Goal: Information Seeking & Learning: Understand process/instructions

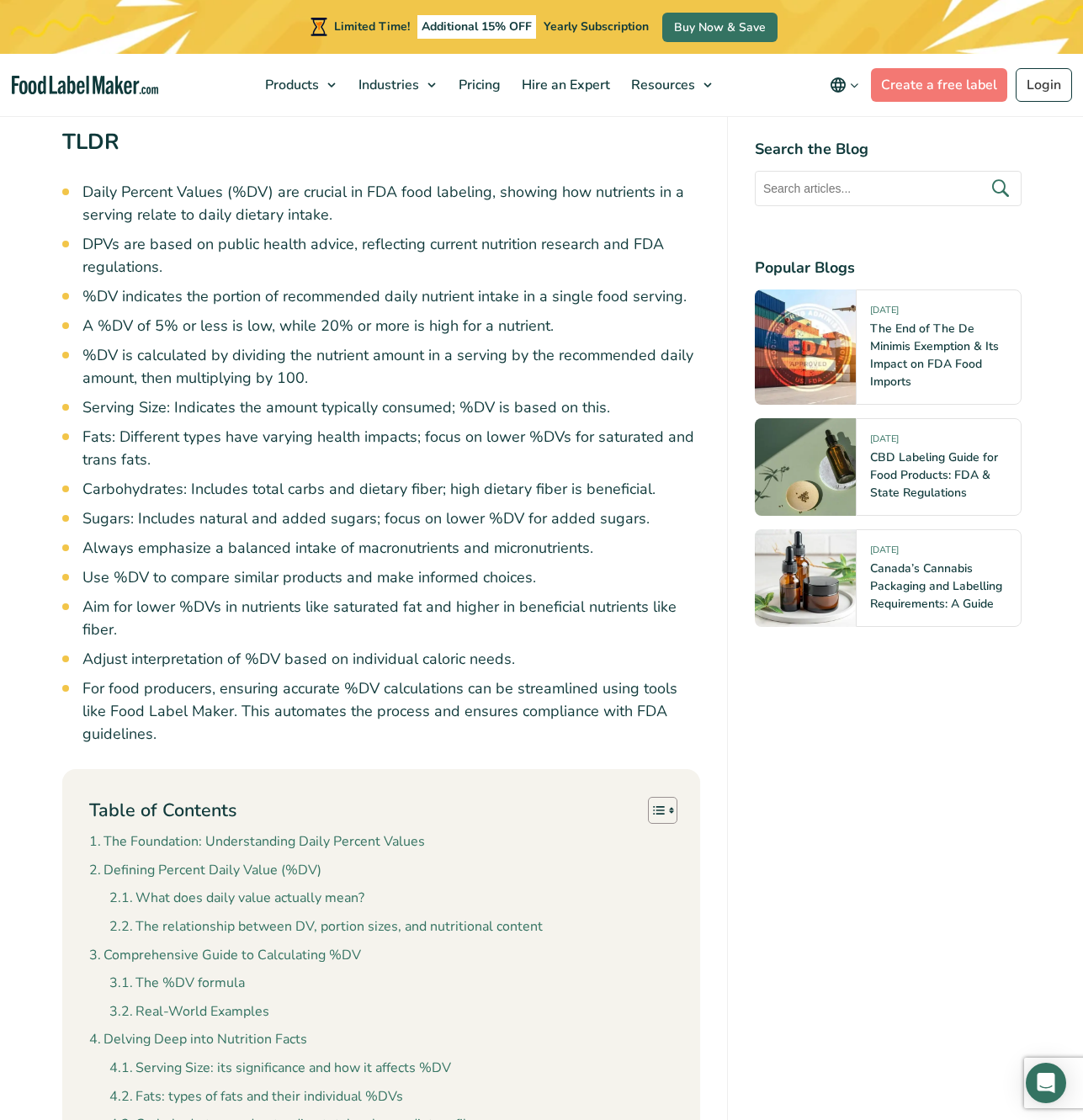
scroll to position [1199, 0]
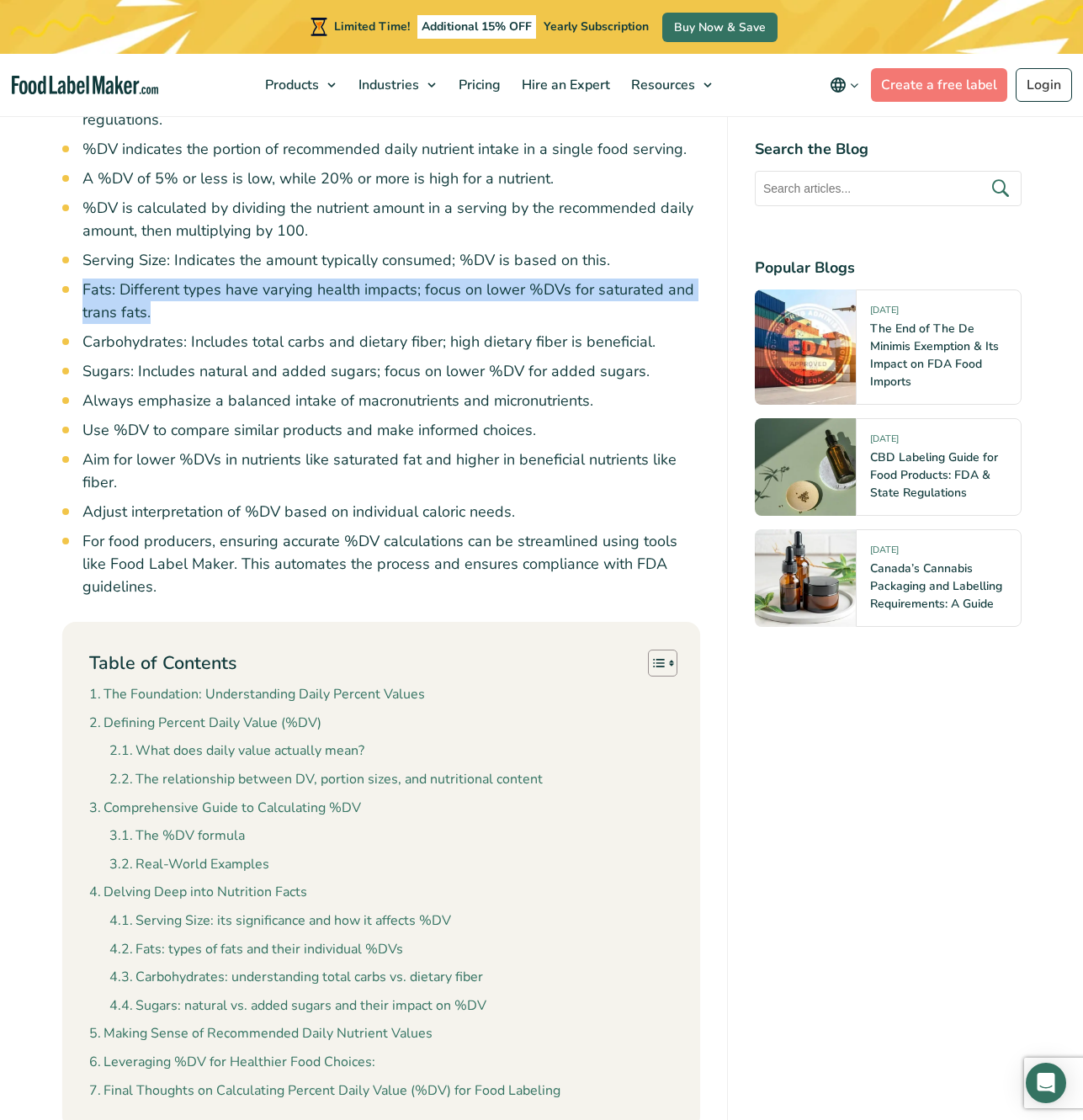
drag, startPoint x: 85, startPoint y: 278, endPoint x: 150, endPoint y: 306, distance: 70.8
click at [150, 306] on li "Fats: Different types have varying health impacts; focus on lower %DVs for satu…" at bounding box center [391, 301] width 618 height 46
click at [183, 303] on li "Fats: Different types have varying health impacts; focus on lower %DVs for satu…" at bounding box center [391, 301] width 618 height 46
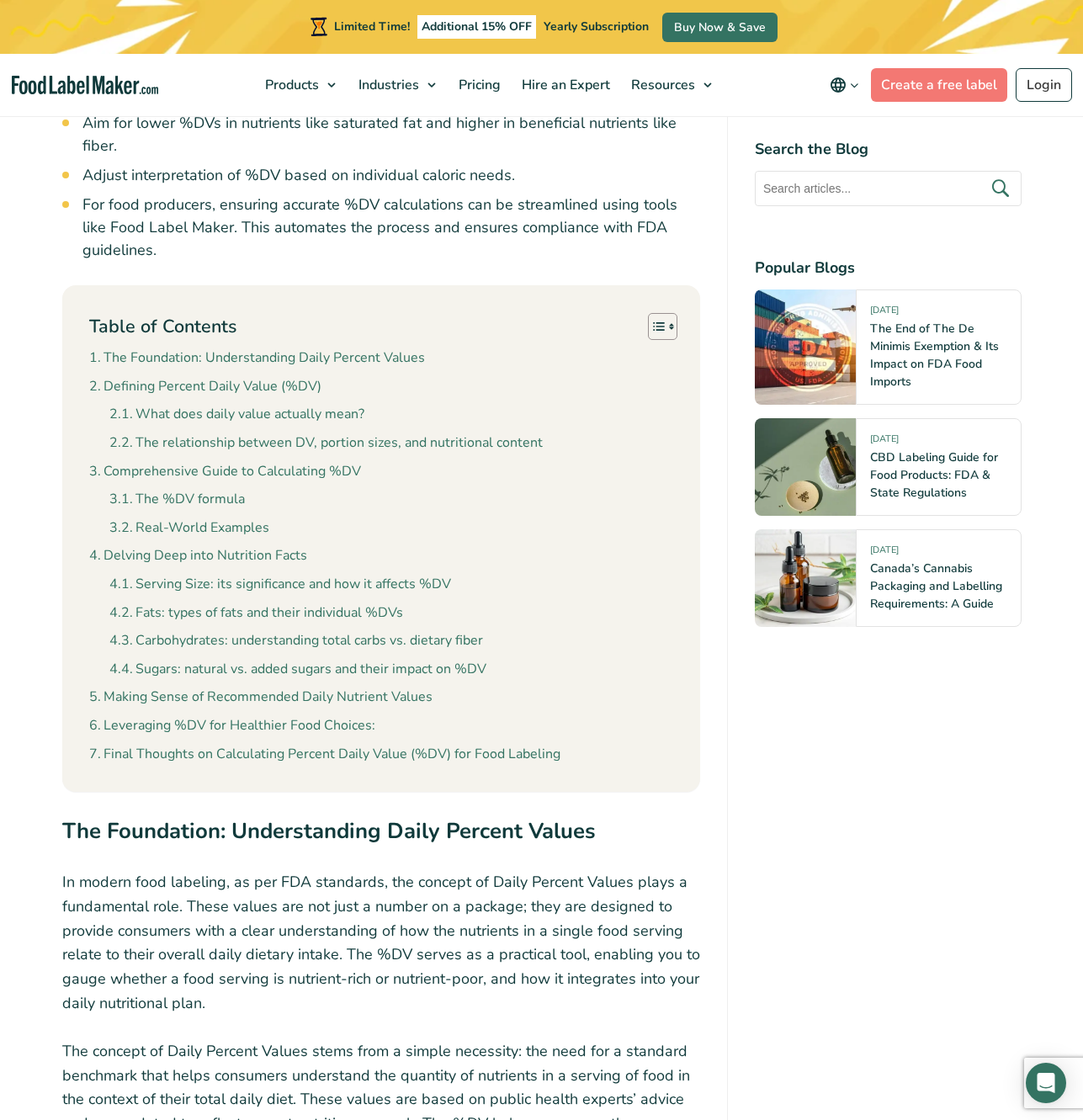
scroll to position [1537, 0]
click at [179, 488] on link "The %DV formula" at bounding box center [177, 499] width 135 height 22
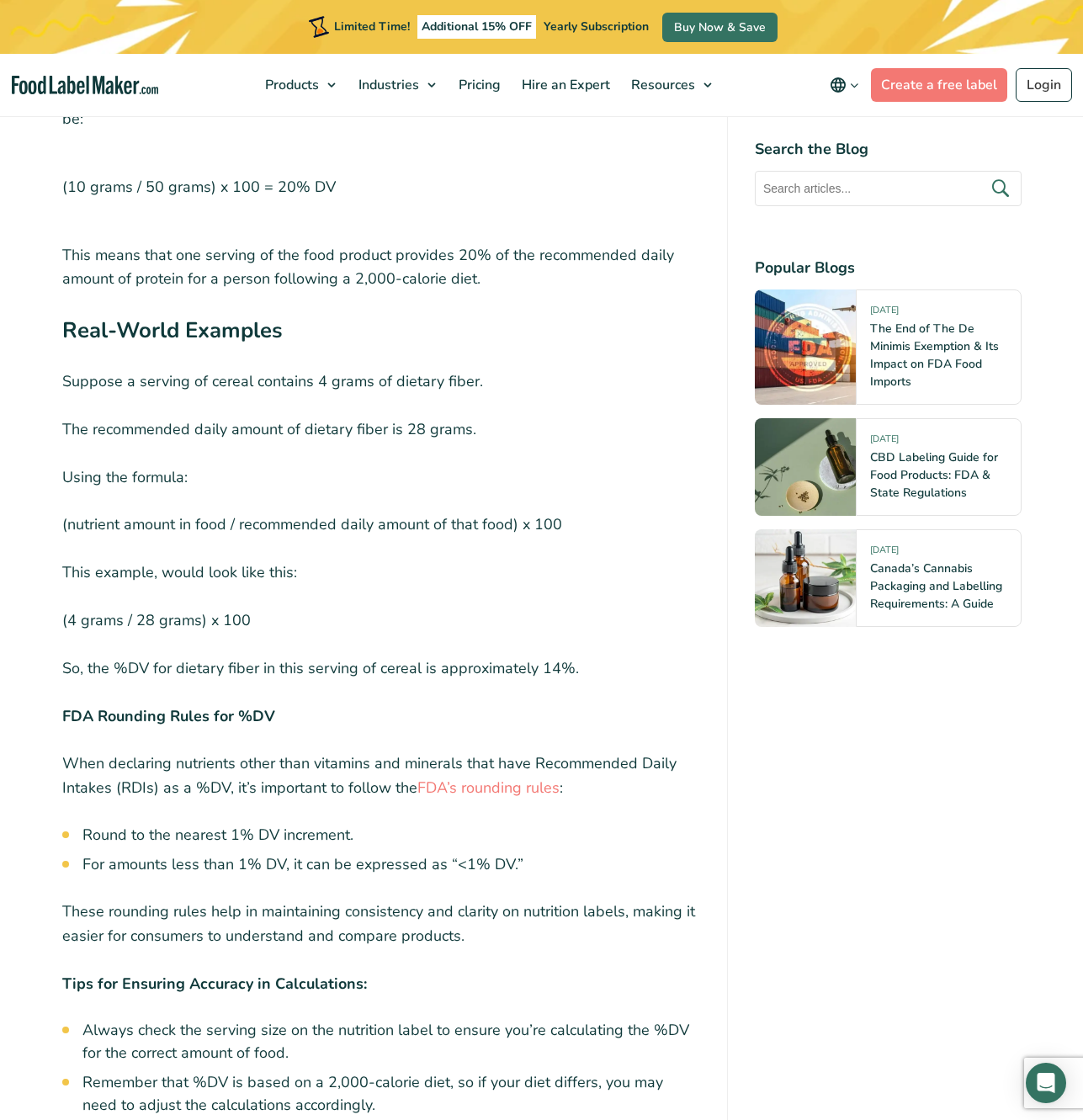
scroll to position [5221, 0]
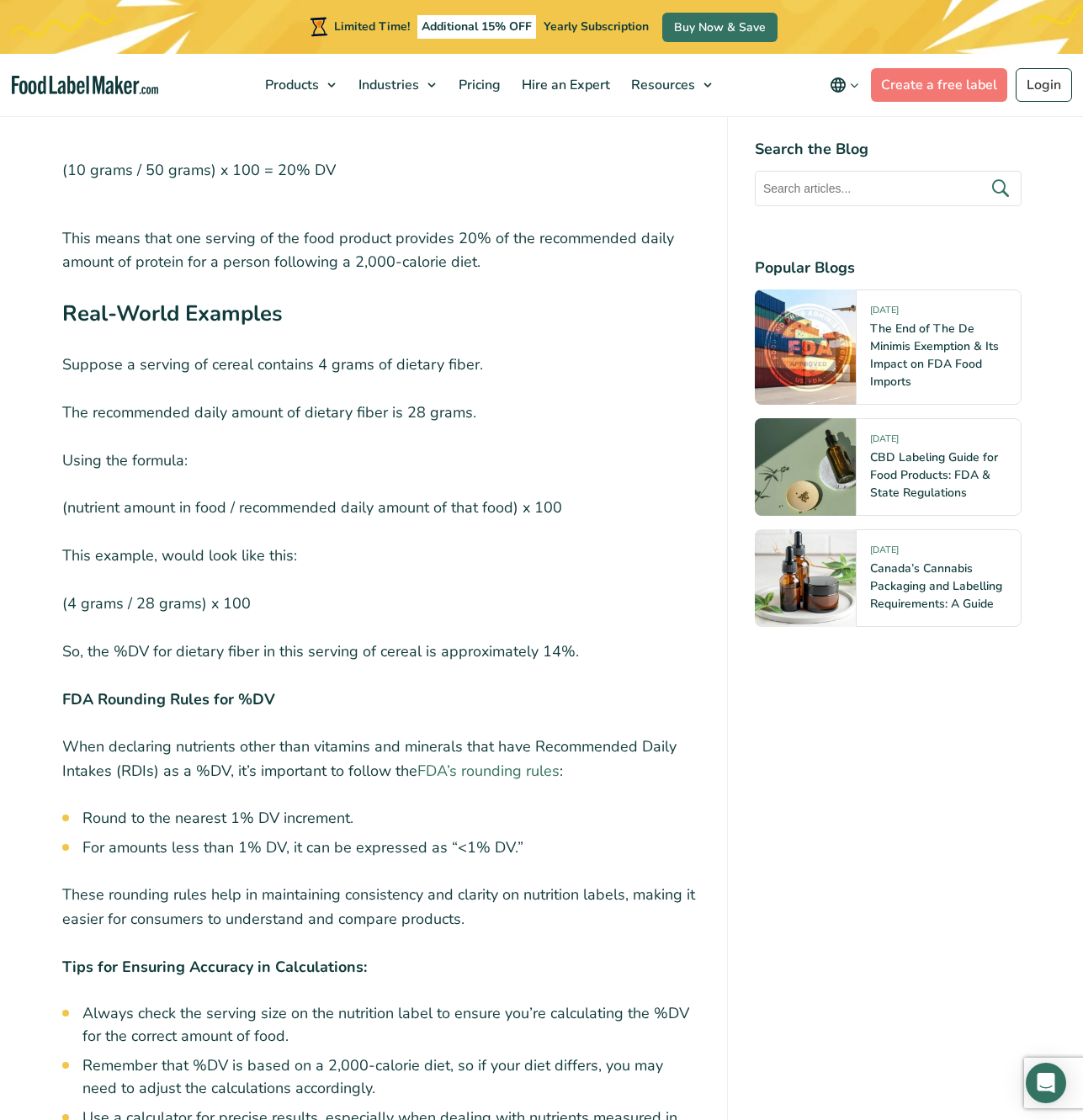
click at [490, 761] on link "FDA’s rounding rules" at bounding box center [488, 771] width 142 height 20
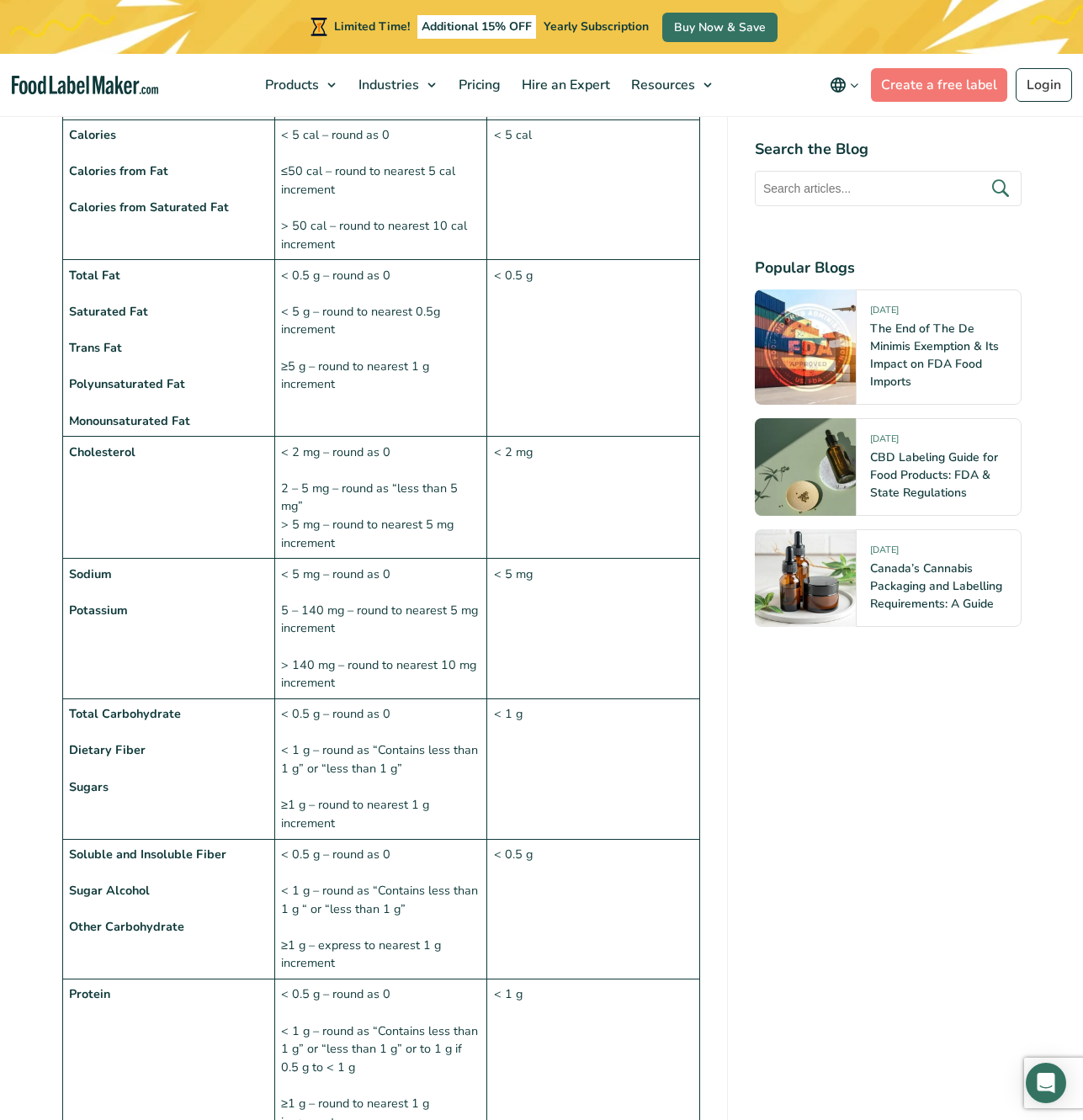
scroll to position [1542, 0]
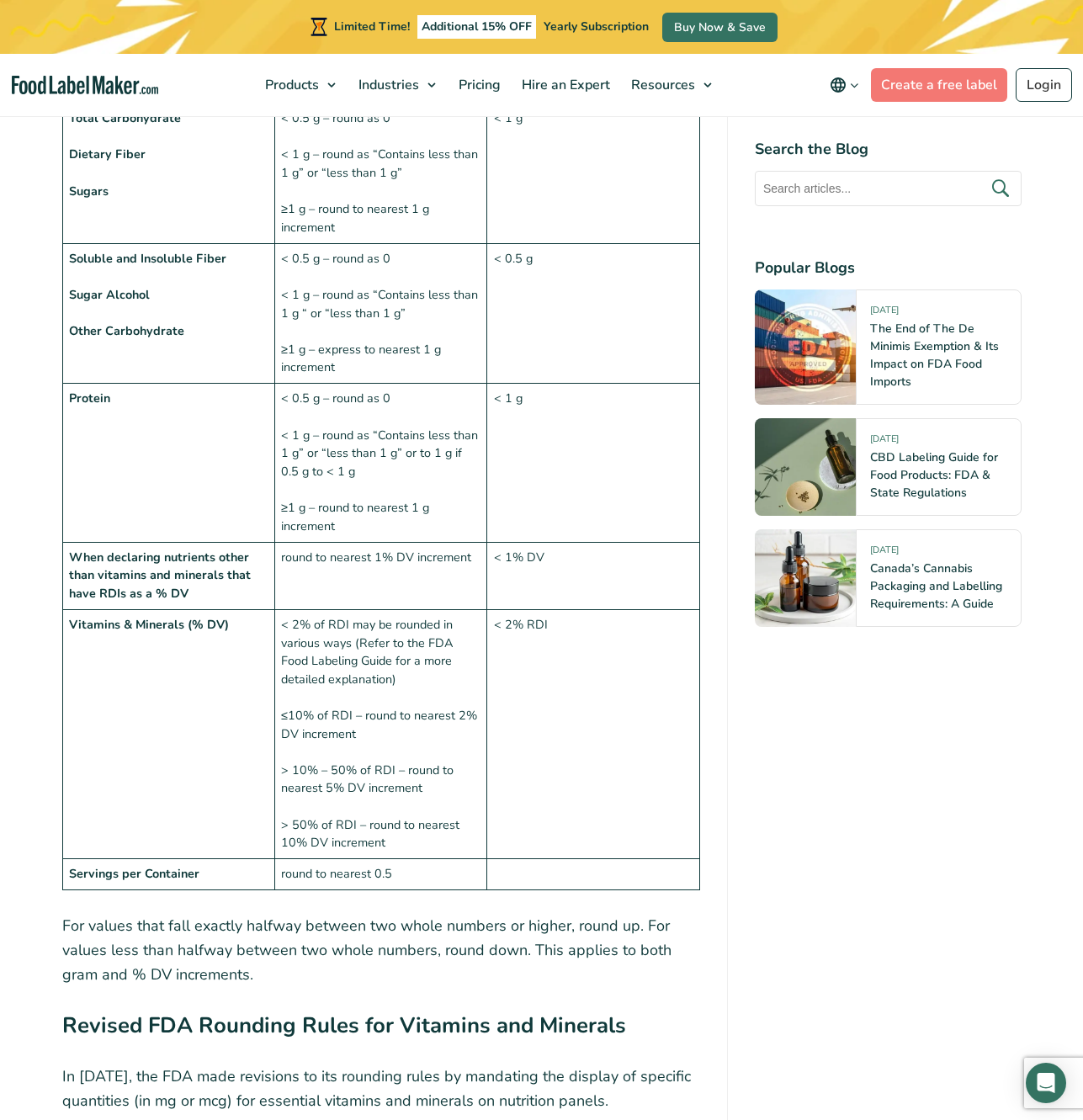
scroll to position [2037, 0]
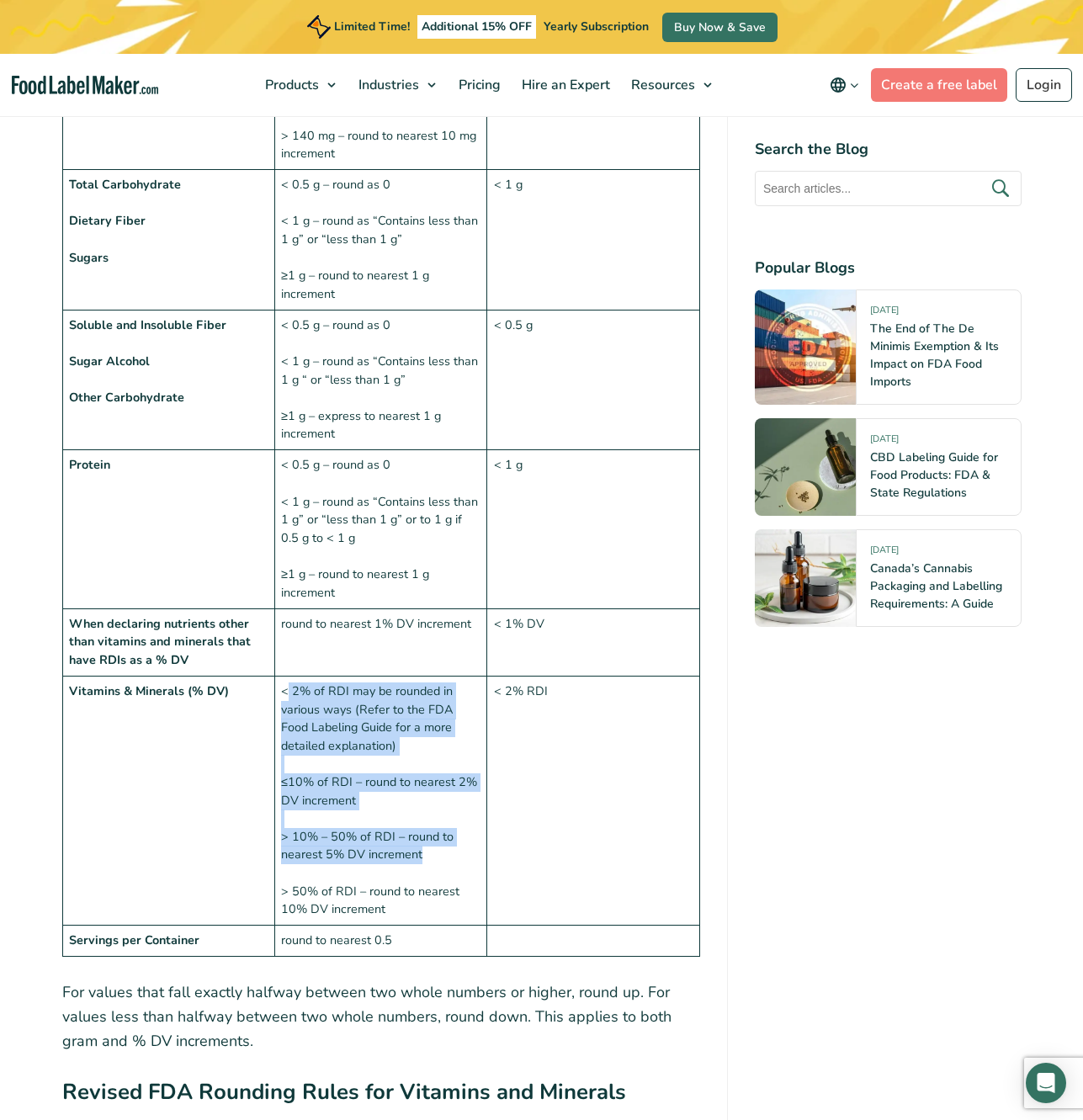
drag, startPoint x: 286, startPoint y: 642, endPoint x: 438, endPoint y: 800, distance: 219.2
click at [438, 800] on td "< 2% of RDI may be rounded in various ways (Refer to the FDA Food Labeling Guid…" at bounding box center [380, 800] width 212 height 249
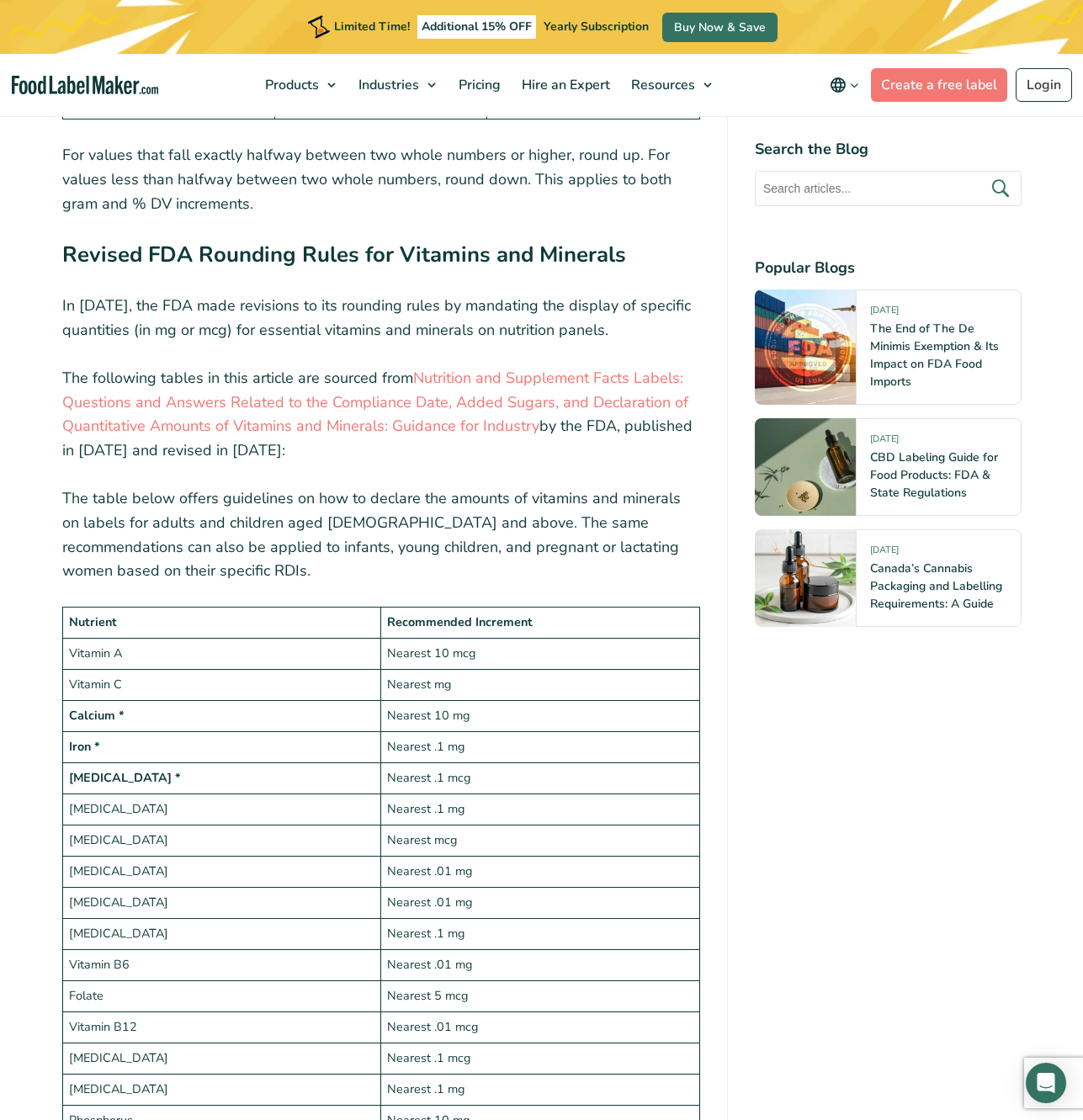
scroll to position [3141, 0]
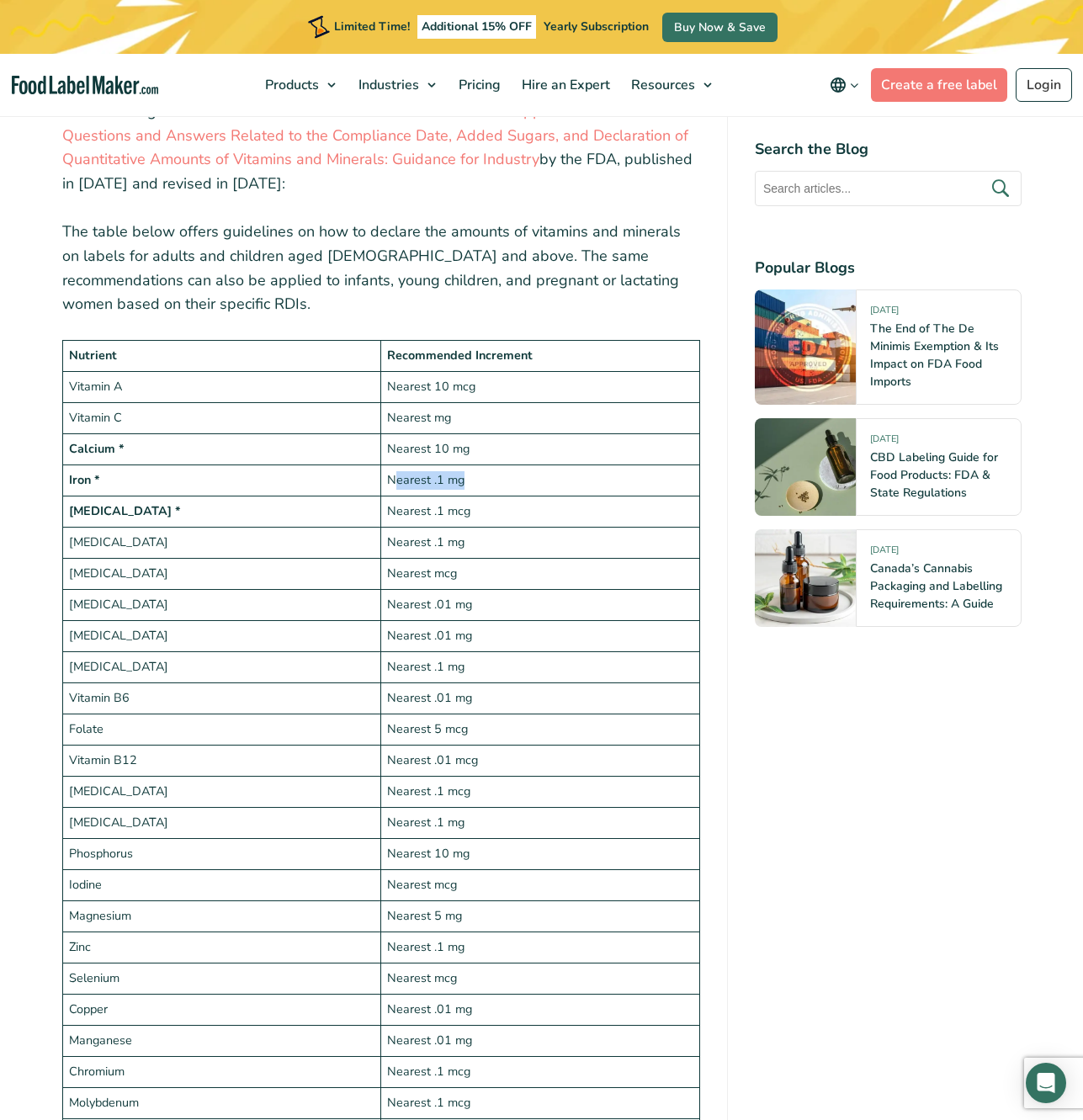
drag, startPoint x: 392, startPoint y: 420, endPoint x: 503, endPoint y: 421, distance: 111.0
click at [503, 466] on td "Nearest .1 mg" at bounding box center [540, 480] width 319 height 31
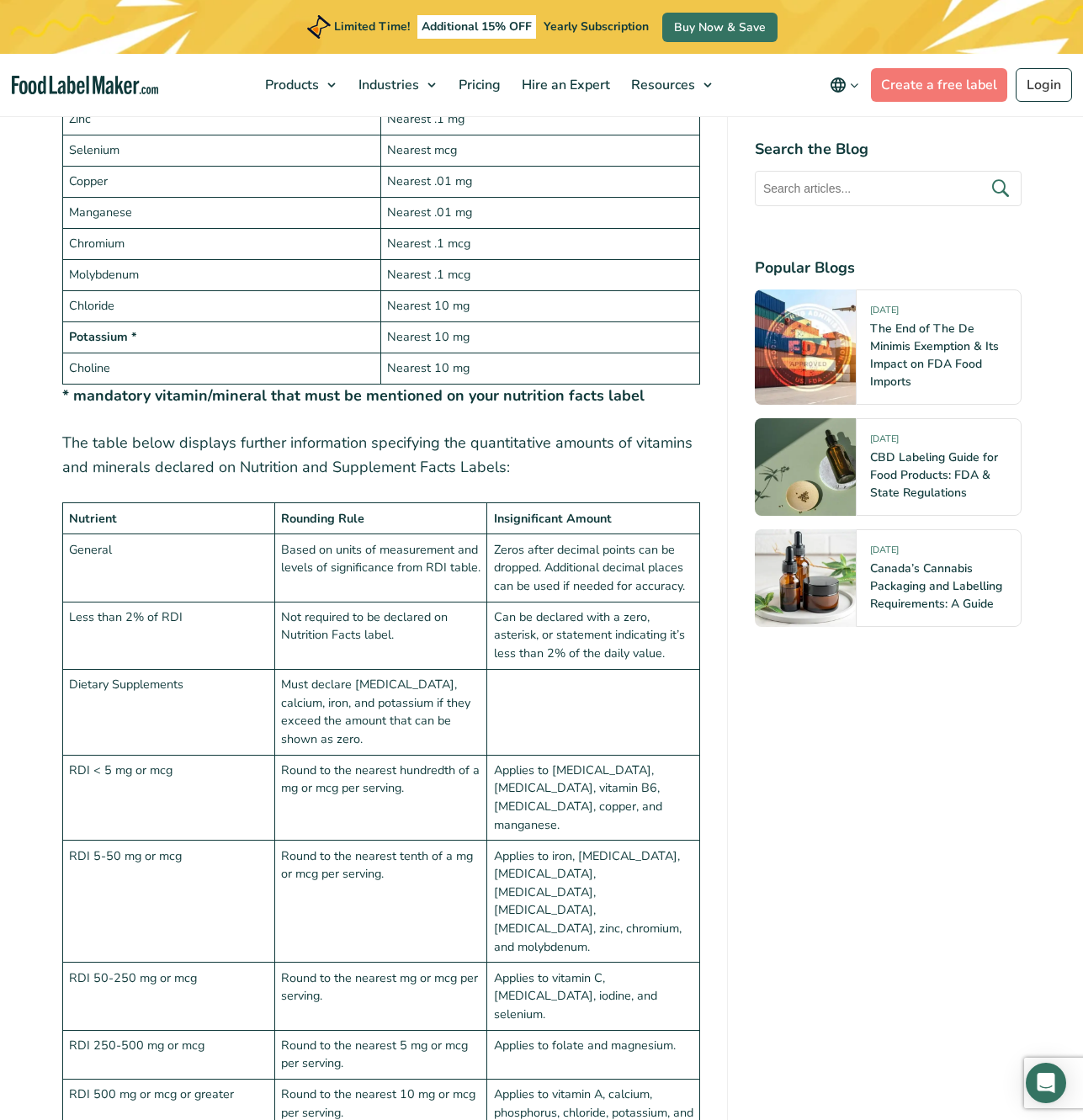
scroll to position [3986, 0]
